Goal: Check status: Check status

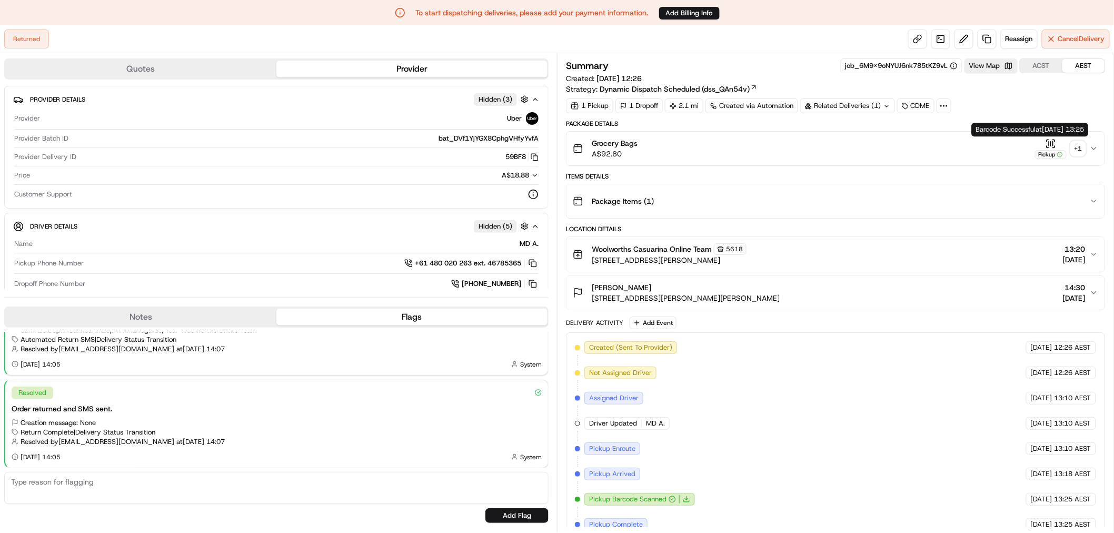
click at [1076, 145] on div "+ 1" at bounding box center [1077, 148] width 15 height 15
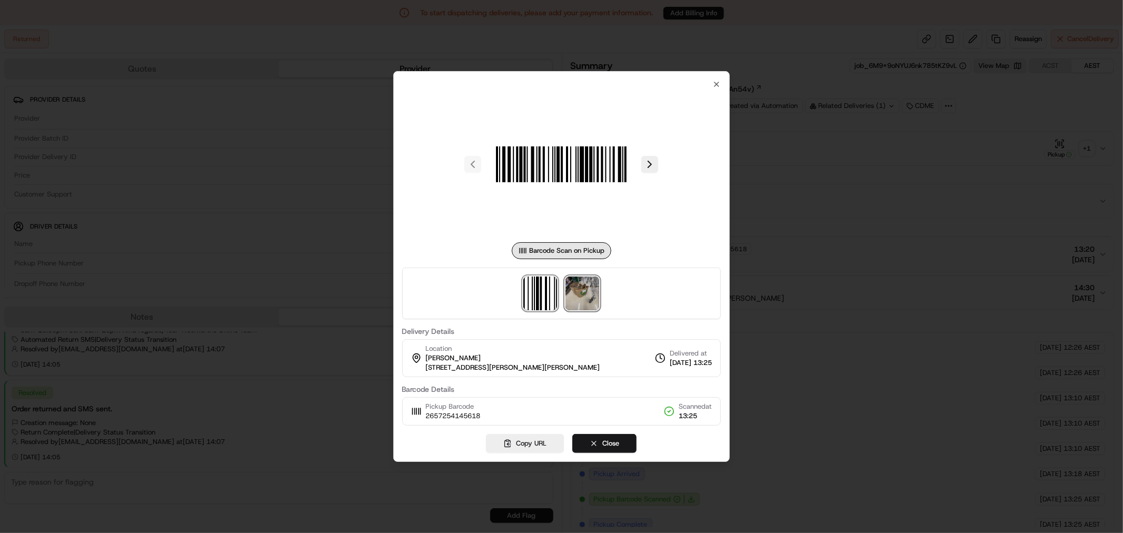
click at [582, 297] on img at bounding box center [582, 293] width 34 height 34
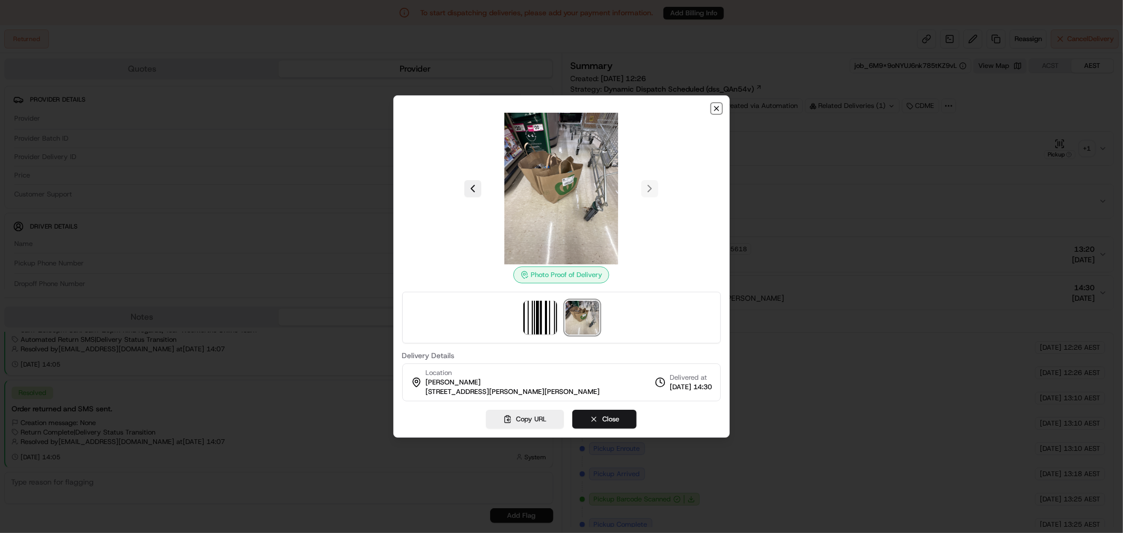
click at [717, 109] on icon "button" at bounding box center [716, 108] width 8 height 8
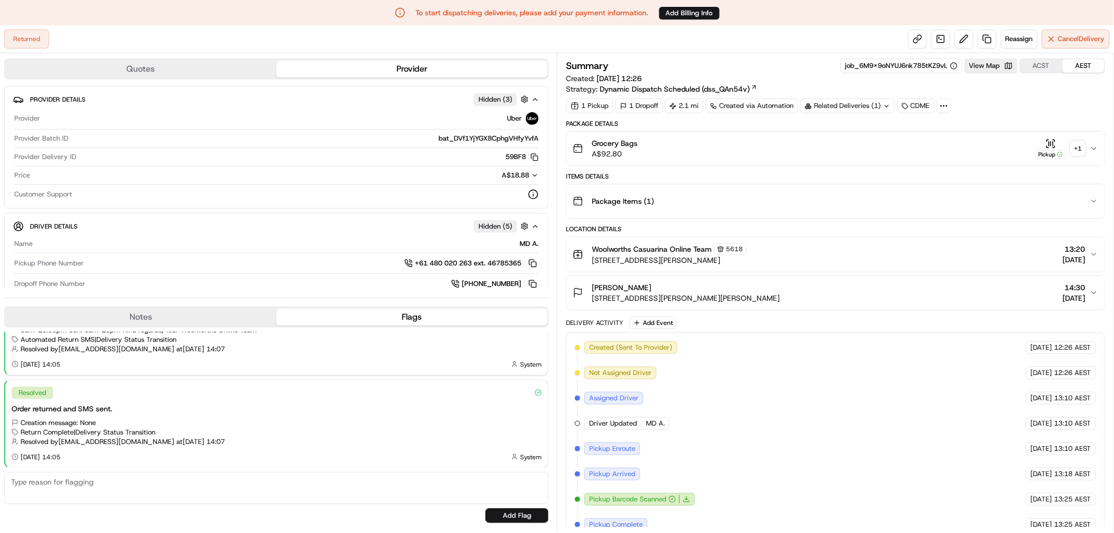
click at [1076, 147] on div "+ 1" at bounding box center [1077, 148] width 15 height 15
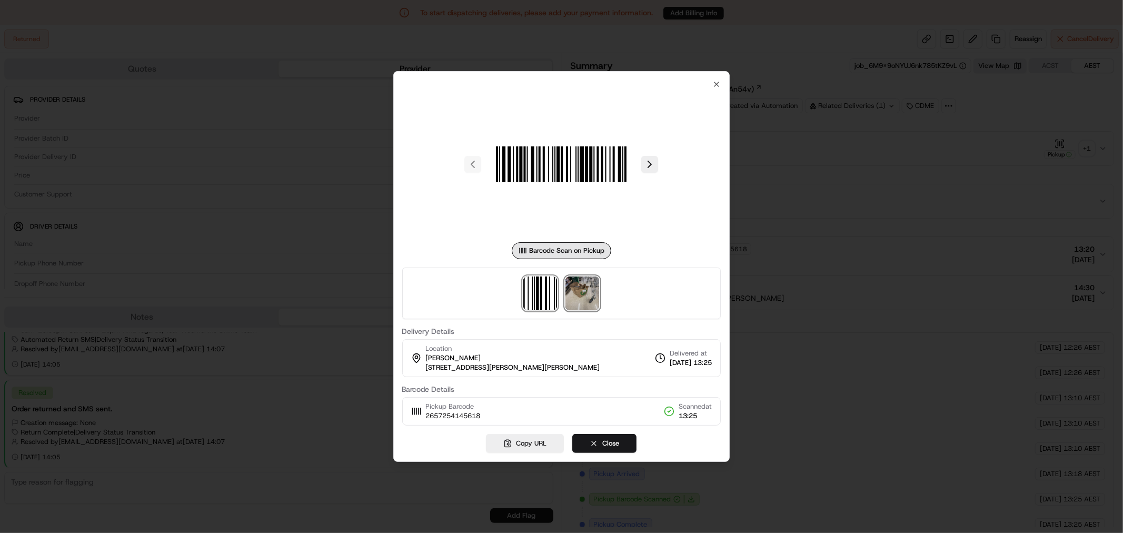
click at [591, 296] on img at bounding box center [582, 293] width 34 height 34
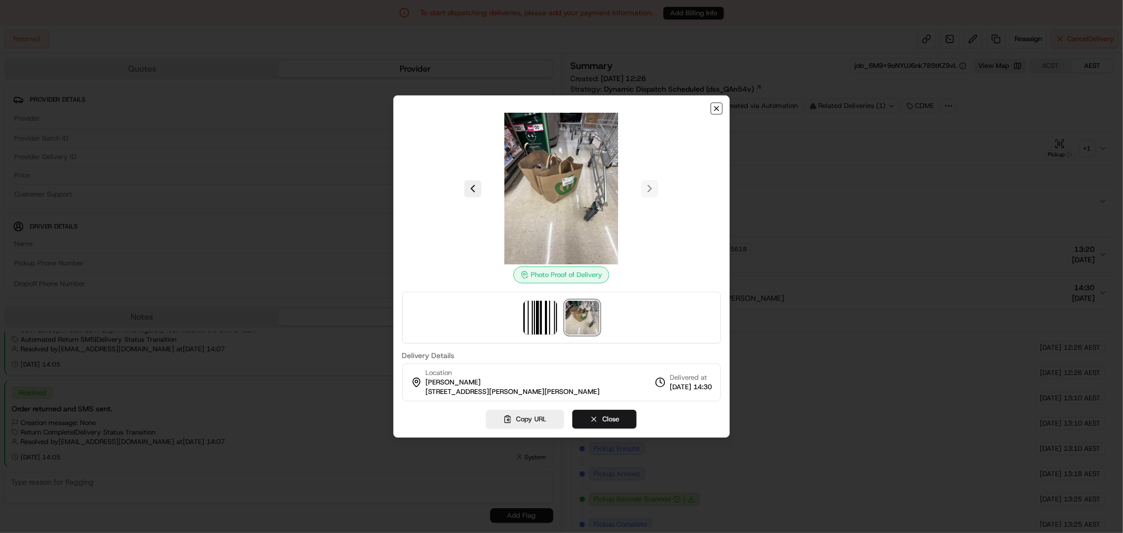
click at [716, 107] on icon "button" at bounding box center [716, 108] width 4 height 4
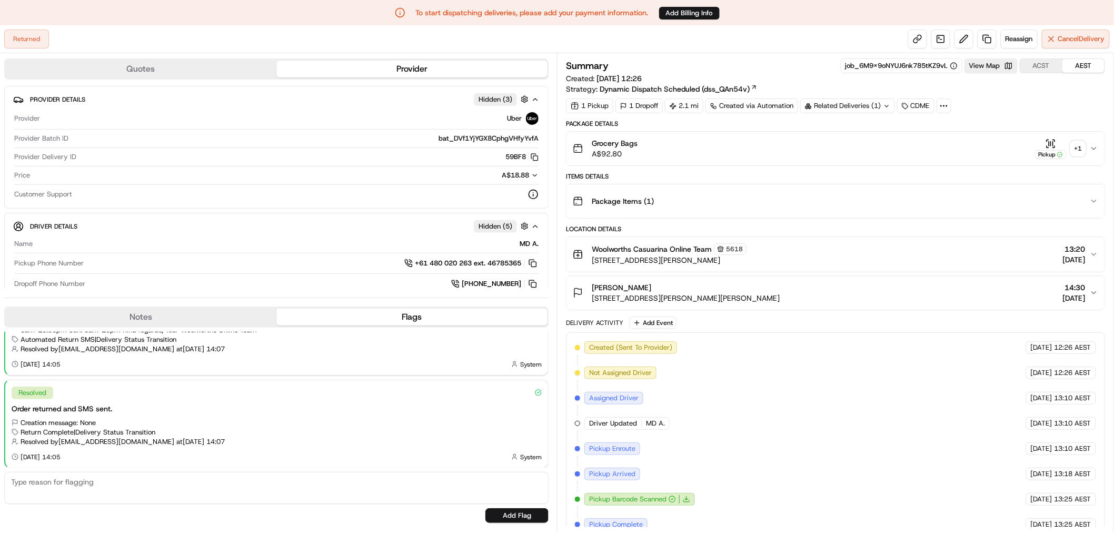
click at [975, 112] on div "1 Pickup 1 Dropoff 2.1 mi Created via Automation Related Deliveries (1) CDME" at bounding box center [835, 105] width 539 height 15
